Goal: Information Seeking & Learning: Find specific fact

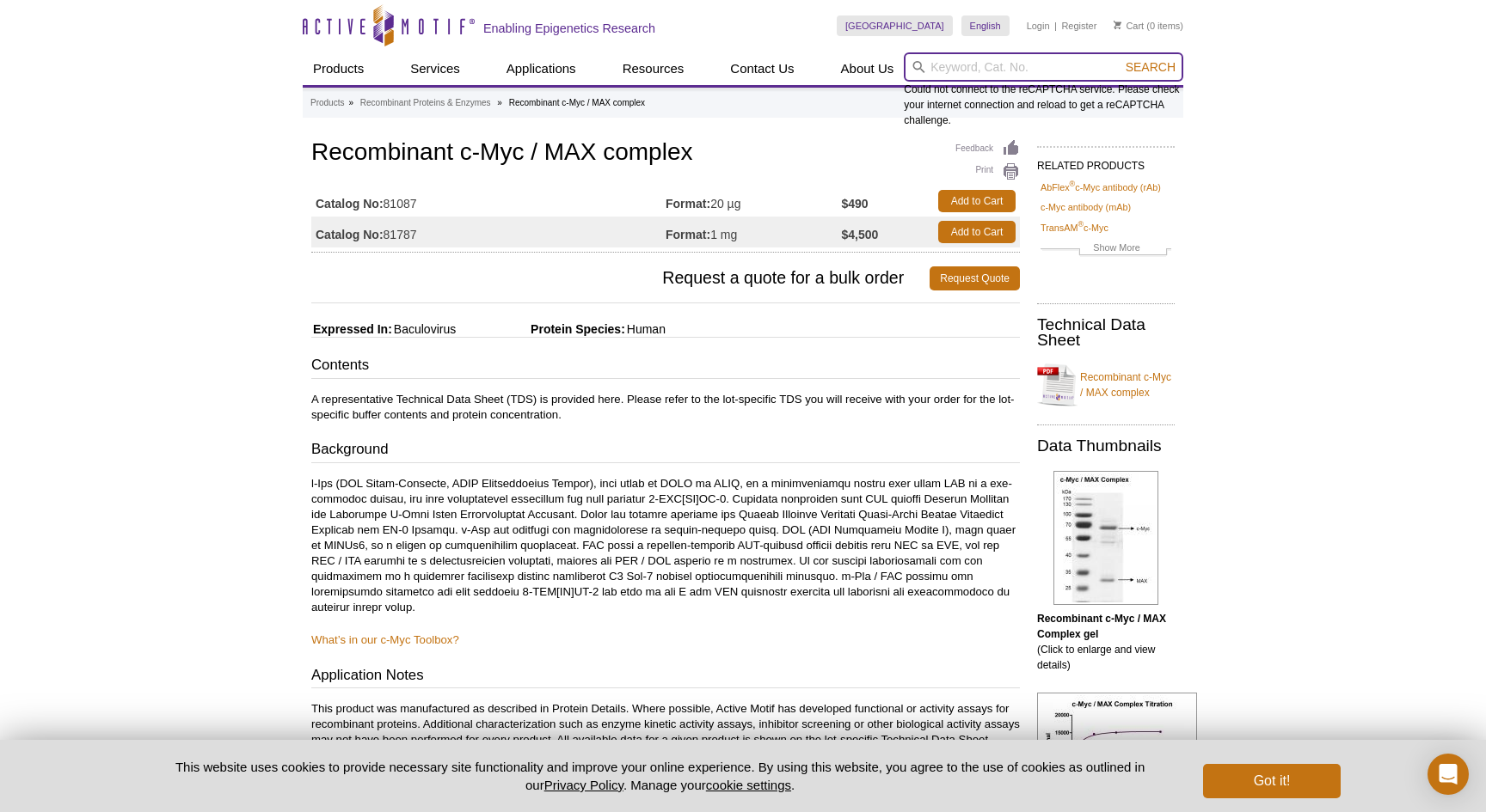
click at [971, 64] on input "search" at bounding box center [1043, 67] width 280 height 29
click at [1151, 67] on button "Search" at bounding box center [1150, 68] width 61 height 16
click at [1166, 65] on span "Search" at bounding box center [1150, 68] width 50 height 14
click at [961, 63] on input "RAF RBD" at bounding box center [1043, 67] width 280 height 29
type input "RAF-RBD"
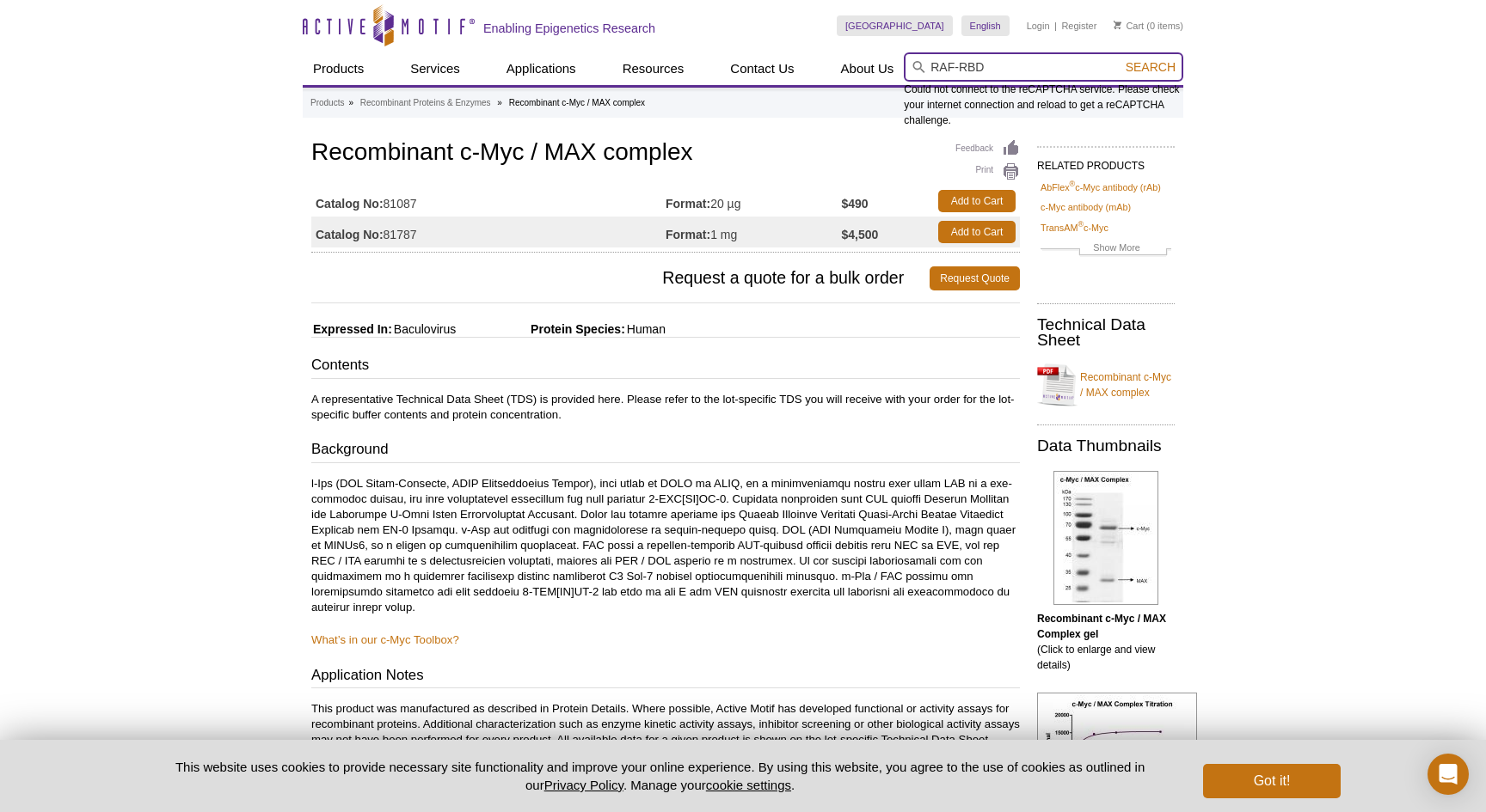
click at [1151, 67] on button "Search" at bounding box center [1150, 68] width 61 height 16
click at [359, 37] on icon "Active Motif Logo" at bounding box center [389, 25] width 172 height 42
click at [364, 33] on icon at bounding box center [383, 27] width 162 height 16
click at [1054, 68] on input "RAF-RBD" at bounding box center [1043, 67] width 280 height 29
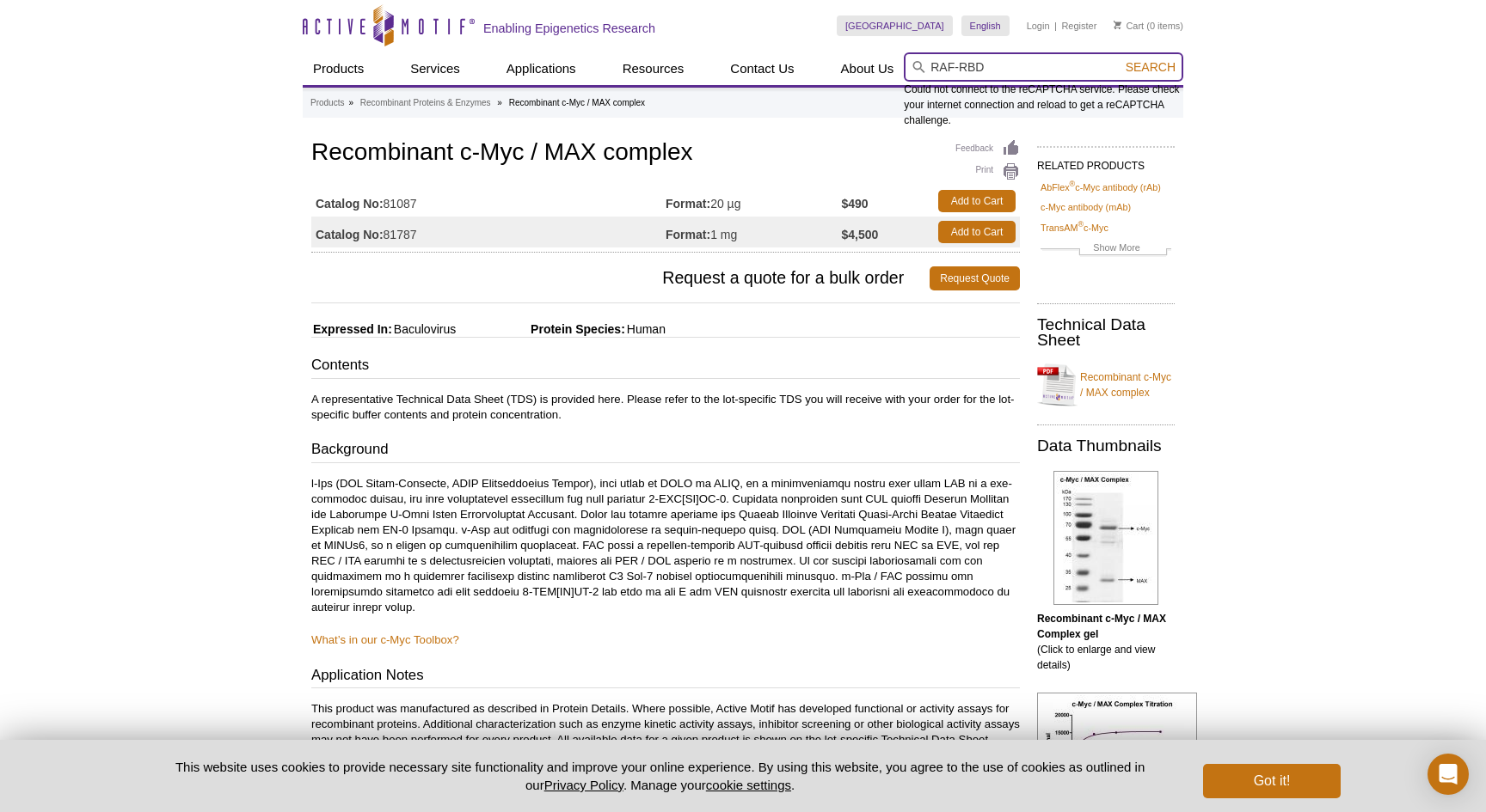
click at [1054, 68] on input "RAF-RBD" at bounding box center [1043, 67] width 280 height 29
